Goal: Information Seeking & Learning: Learn about a topic

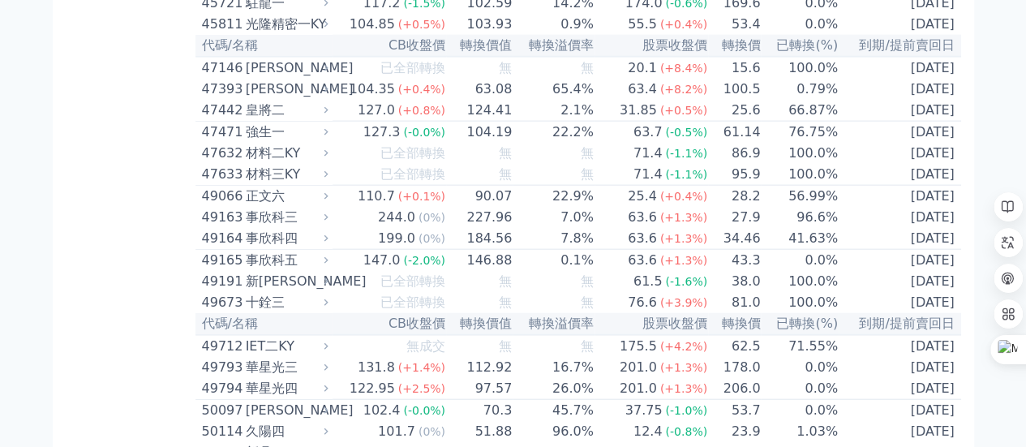
scroll to position [4950, 0]
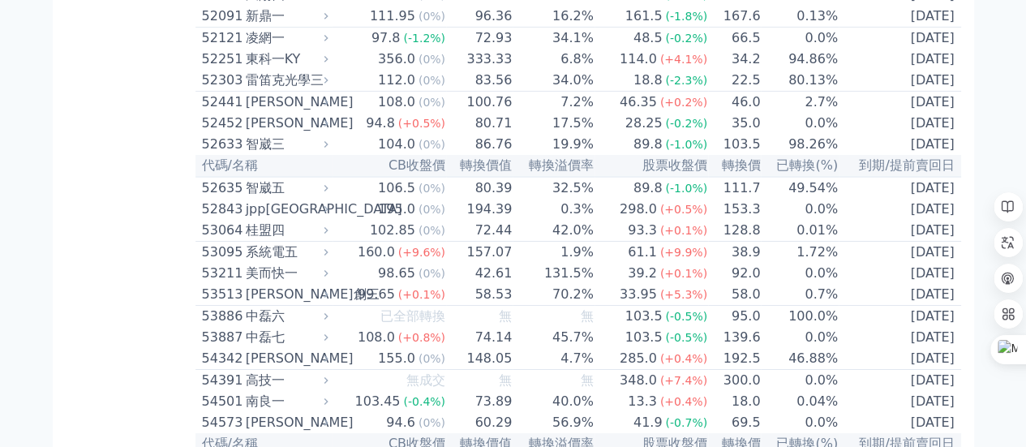
scroll to position [5842, 0]
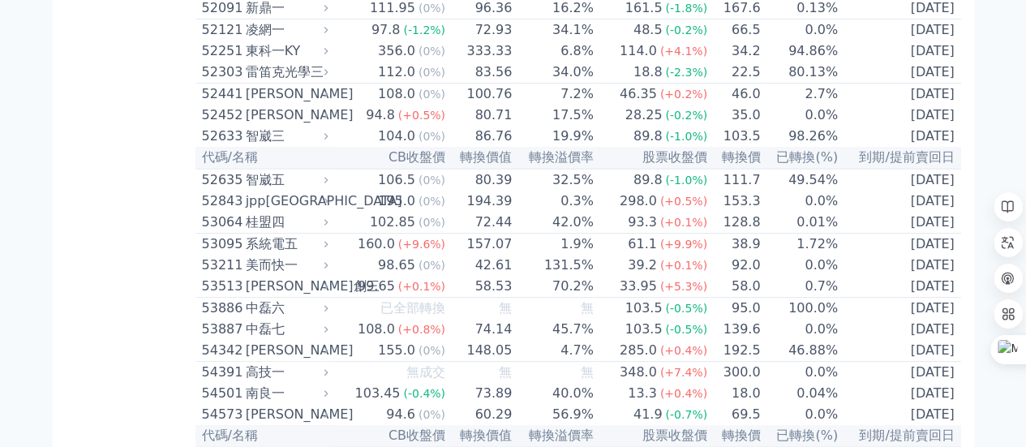
scroll to position [6410, 0]
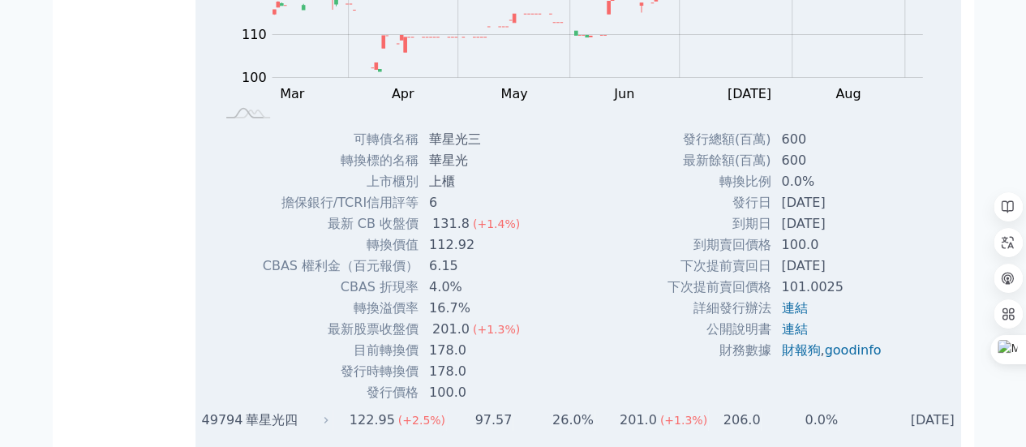
scroll to position [5842, 0]
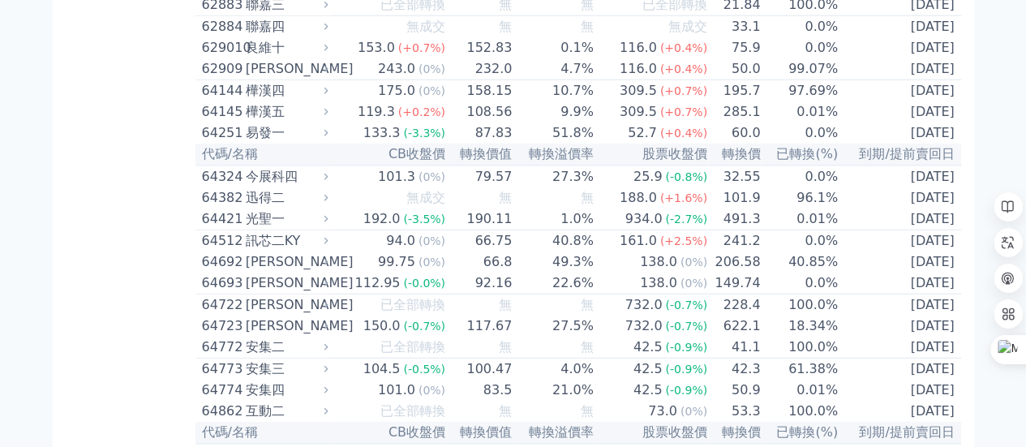
scroll to position [8358, 0]
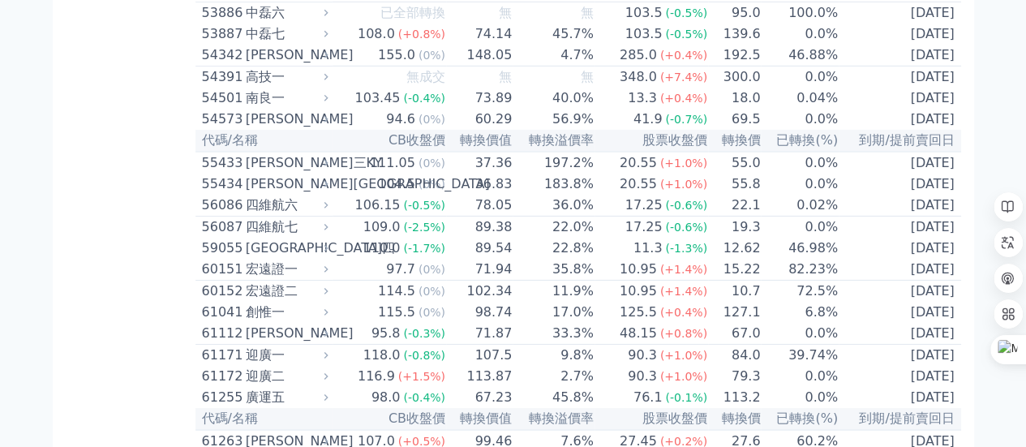
scroll to position [5761, 0]
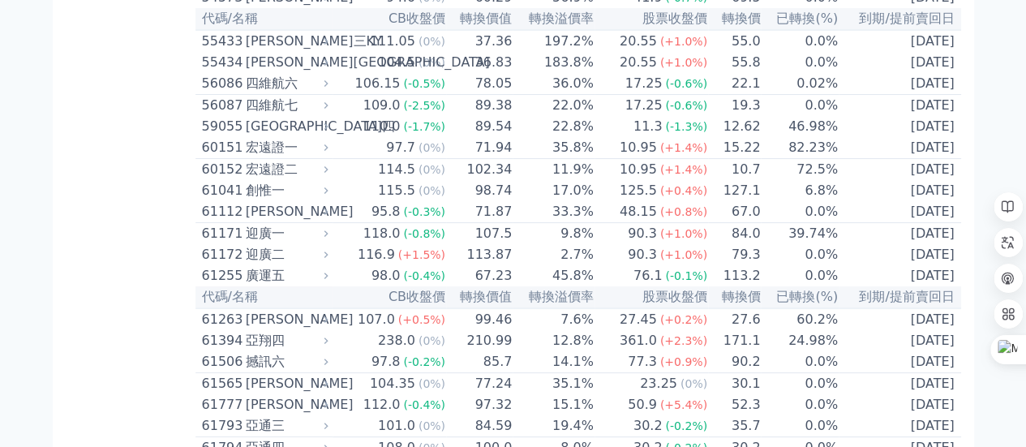
scroll to position [6248, 0]
